Goal: Information Seeking & Learning: Learn about a topic

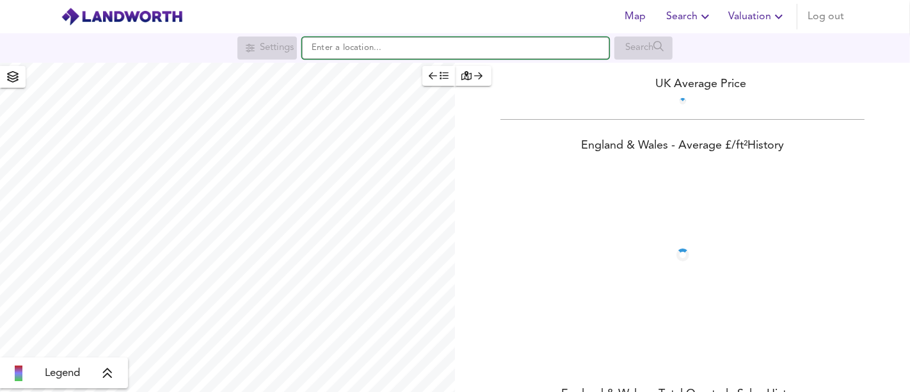
click at [365, 45] on input "text" at bounding box center [455, 48] width 307 height 22
paste input "[DEMOGRAPHIC_DATA][STREET_ADDRESS]"
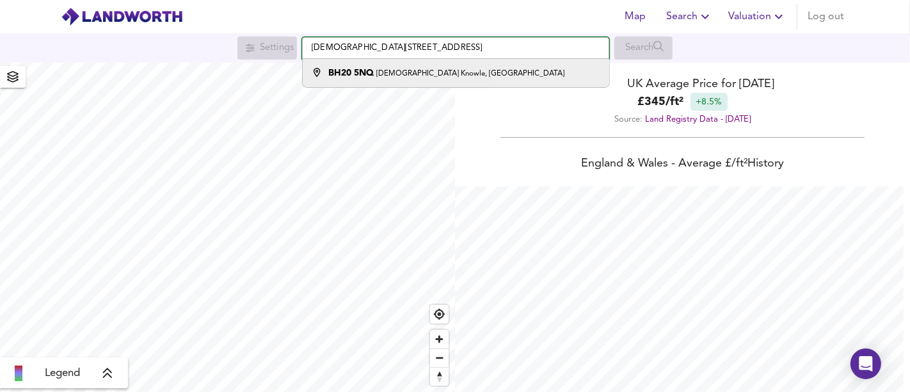
type input "[DEMOGRAPHIC_DATA][STREET_ADDRESS]"
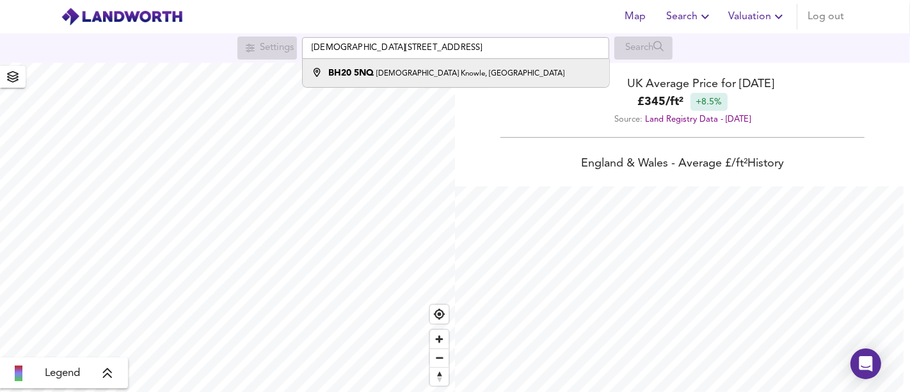
click at [369, 74] on strong "BH20 5NQ" at bounding box center [350, 72] width 45 height 9
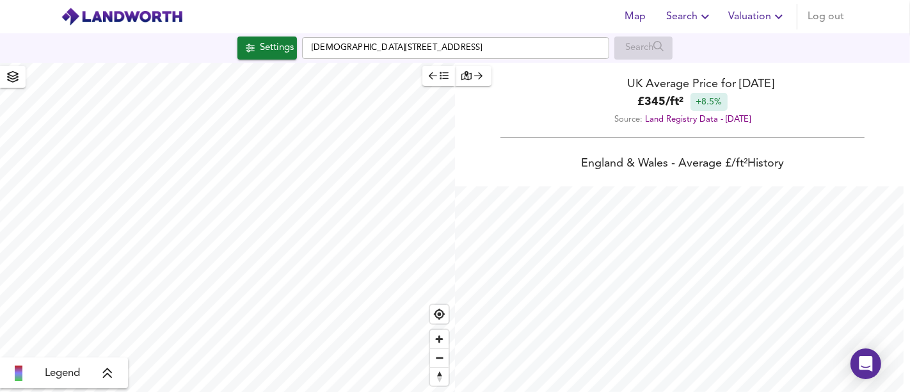
scroll to position [392, 910]
checkbox input "false"
checkbox input "true"
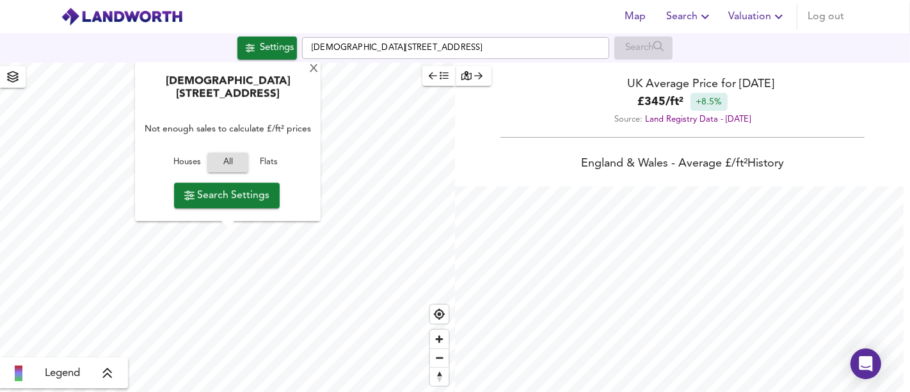
click at [196, 165] on span "Houses" at bounding box center [187, 162] width 35 height 15
click at [221, 195] on span "Search Settings" at bounding box center [226, 195] width 85 height 18
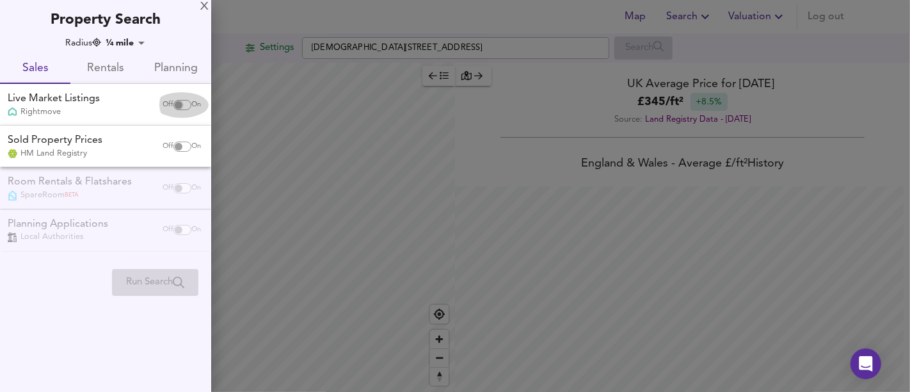
click at [175, 106] on input "checkbox" at bounding box center [178, 105] width 31 height 10
checkbox input "true"
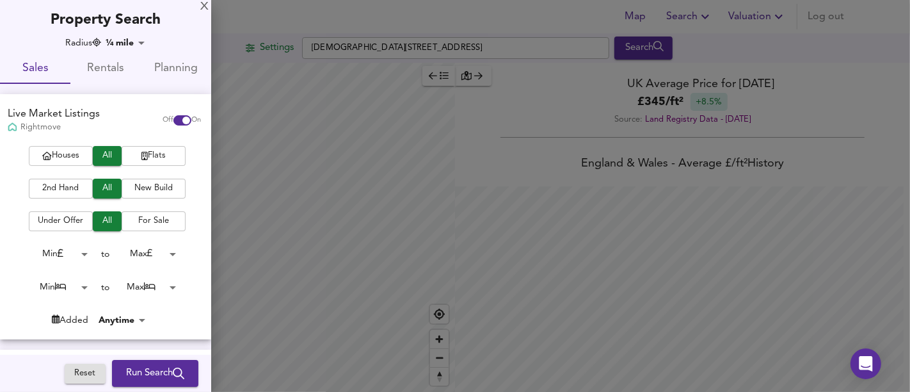
click at [60, 148] on span "Houses" at bounding box center [60, 155] width 51 height 15
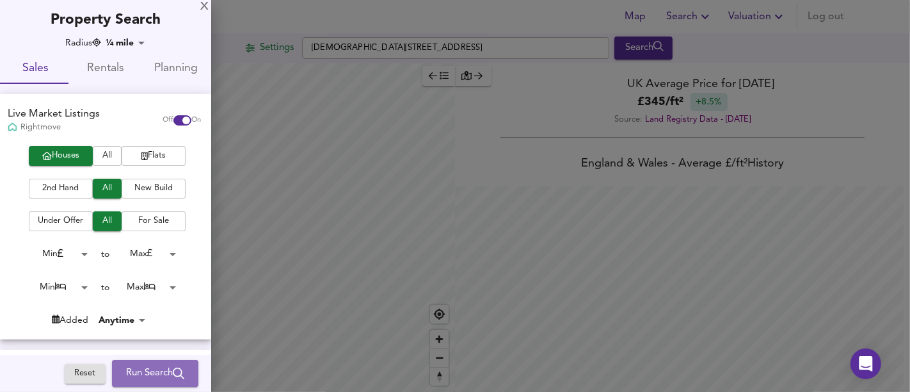
click at [140, 376] on span "Run Search" at bounding box center [155, 373] width 58 height 17
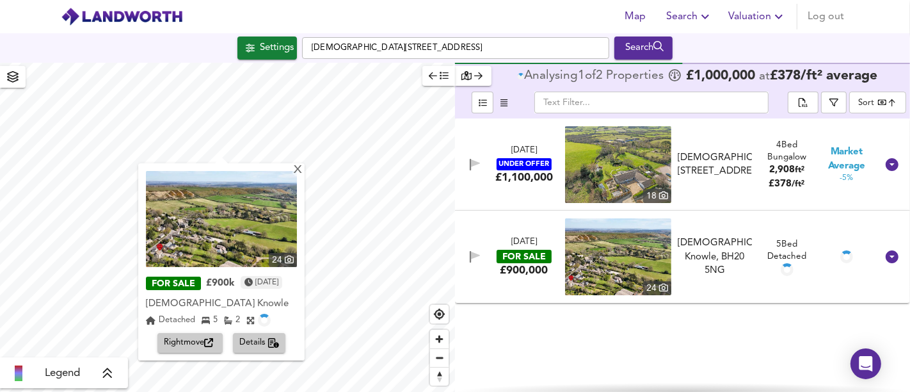
click at [210, 331] on div "FOR SALE £900k [DATE] [DEMOGRAPHIC_DATA] [DEMOGRAPHIC_DATA] Knowle Detached 5 2…" at bounding box center [221, 312] width 151 height 79
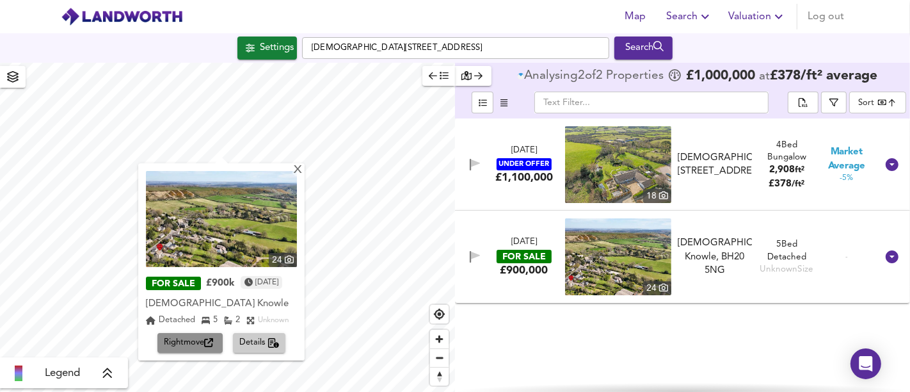
click at [211, 339] on icon "button" at bounding box center [208, 342] width 9 height 9
click at [303, 171] on div "X" at bounding box center [297, 170] width 11 height 12
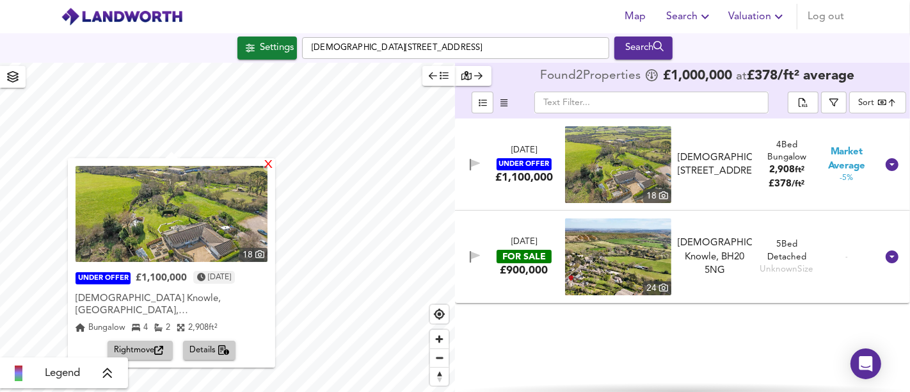
click at [267, 170] on div "X" at bounding box center [268, 165] width 11 height 12
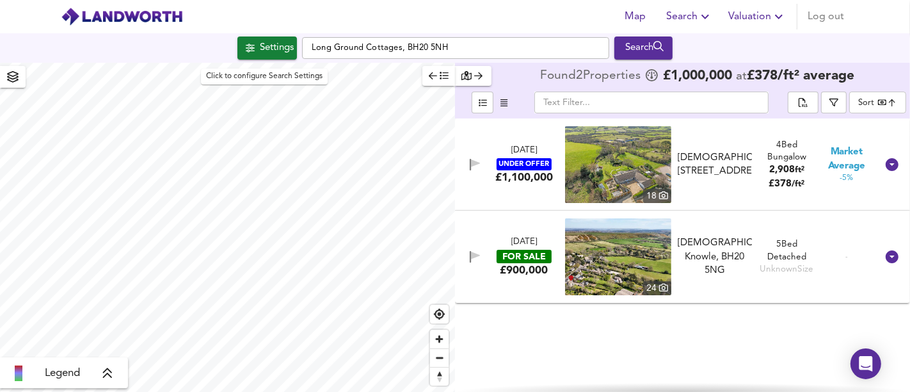
click at [285, 50] on div "Settings" at bounding box center [277, 48] width 34 height 17
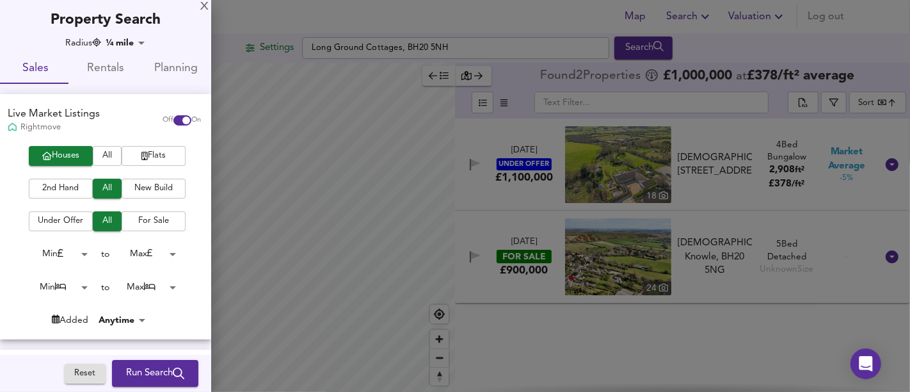
click at [168, 365] on span "Run Search" at bounding box center [155, 373] width 58 height 17
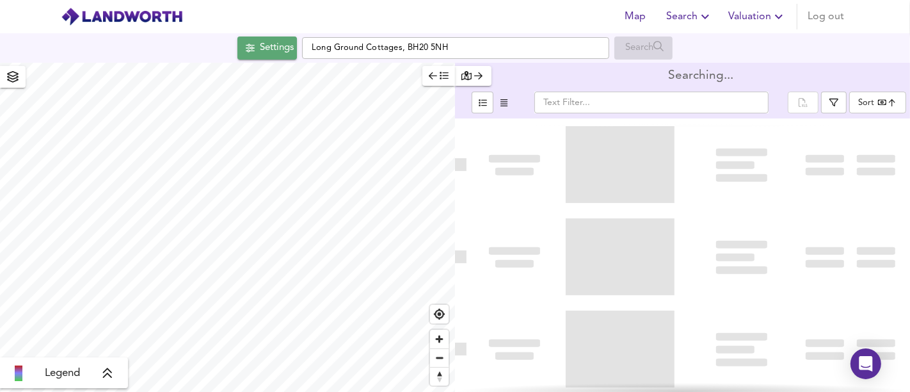
click at [266, 51] on div "Settings" at bounding box center [277, 48] width 34 height 17
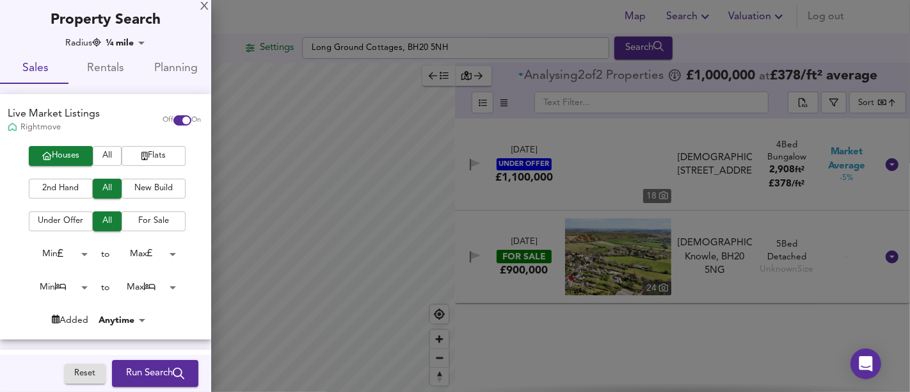
click at [175, 367] on icon "submit" at bounding box center [179, 373] width 12 height 12
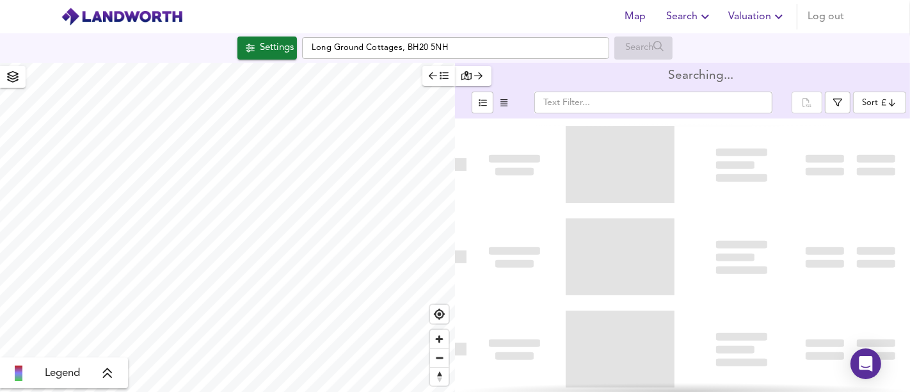
type input "bestdeal"
